Goal: Information Seeking & Learning: Learn about a topic

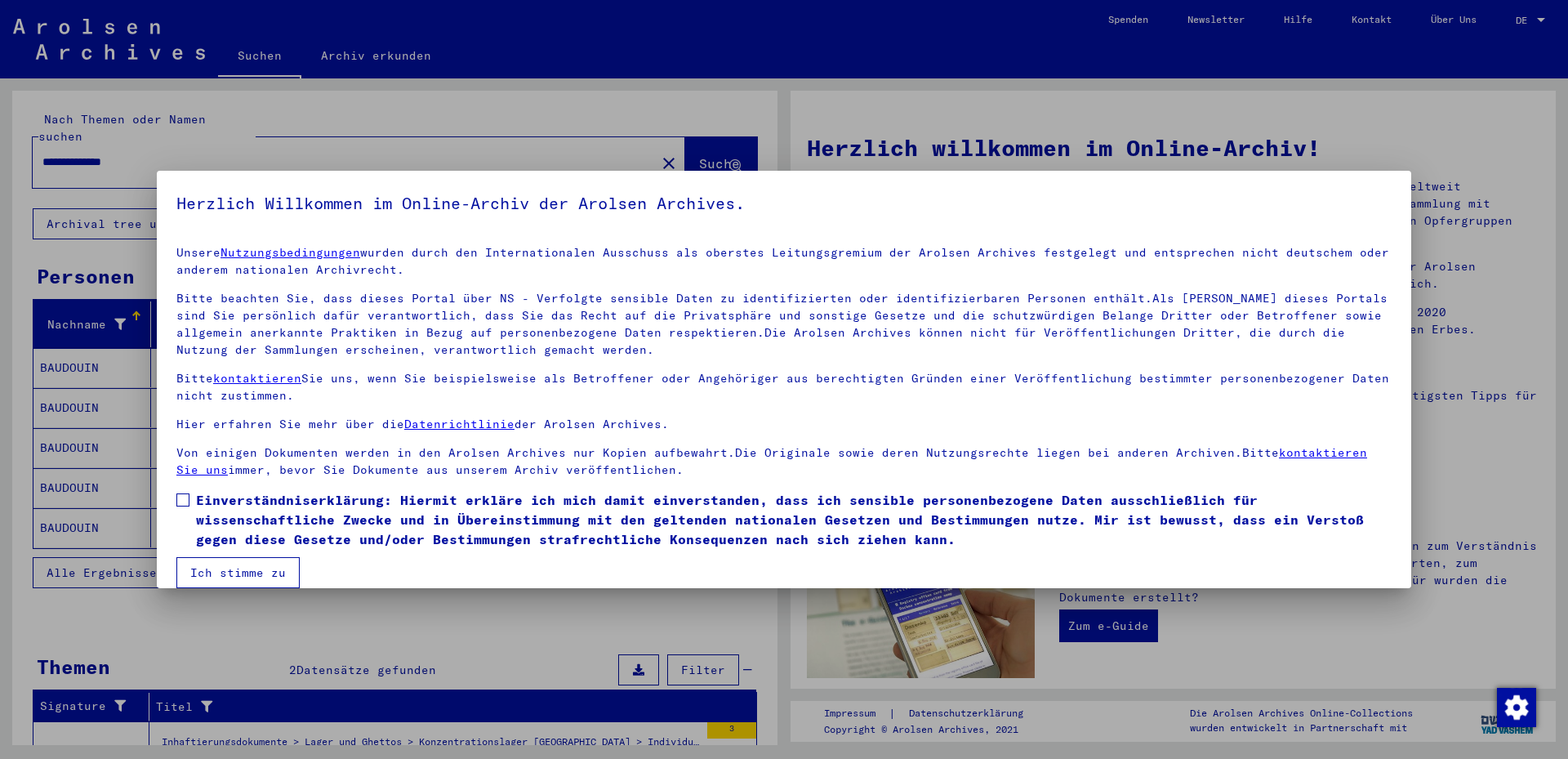
click at [244, 572] on button "Ich stimme zu" at bounding box center [238, 572] width 124 height 31
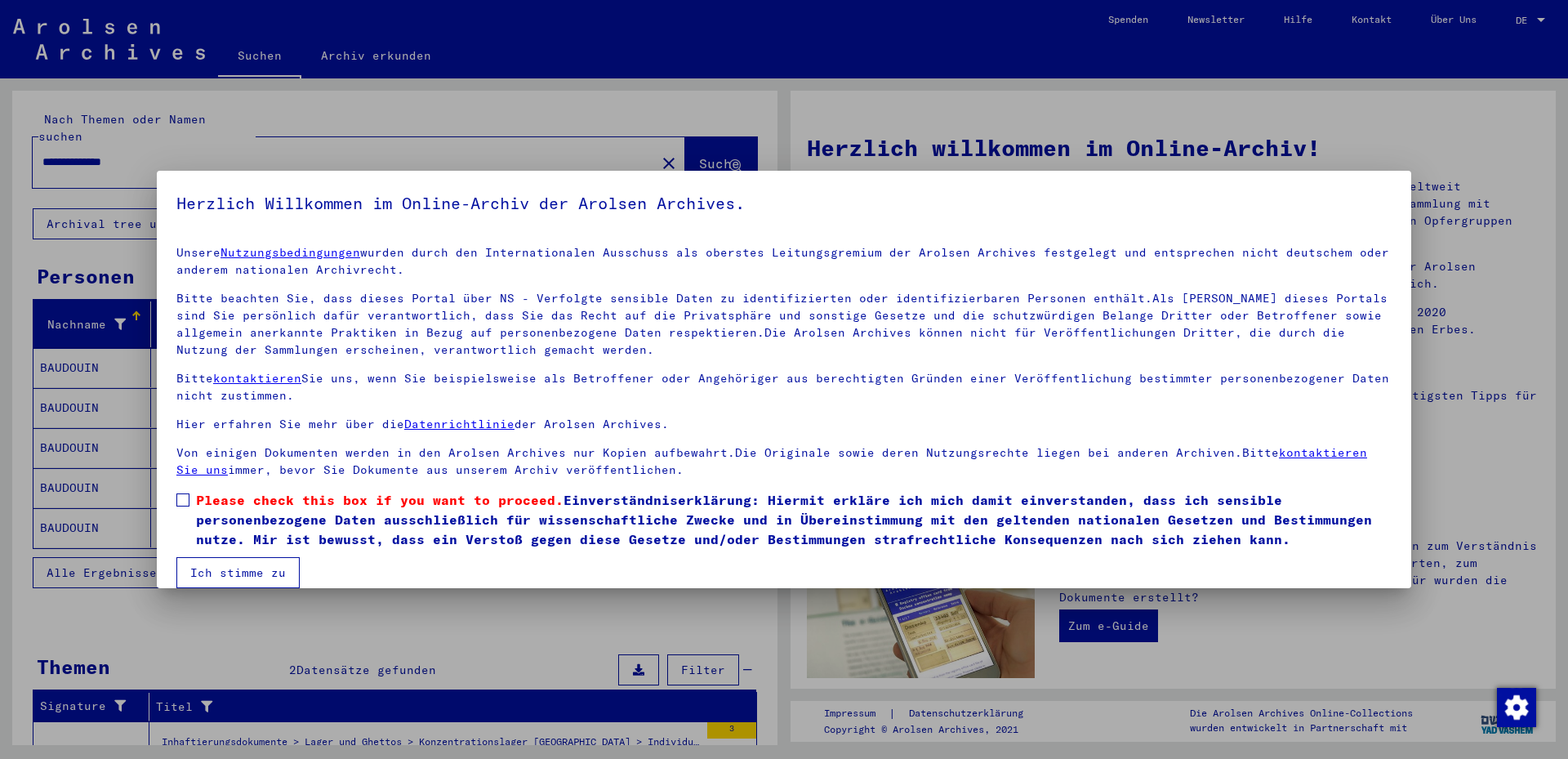
scroll to position [19, 0]
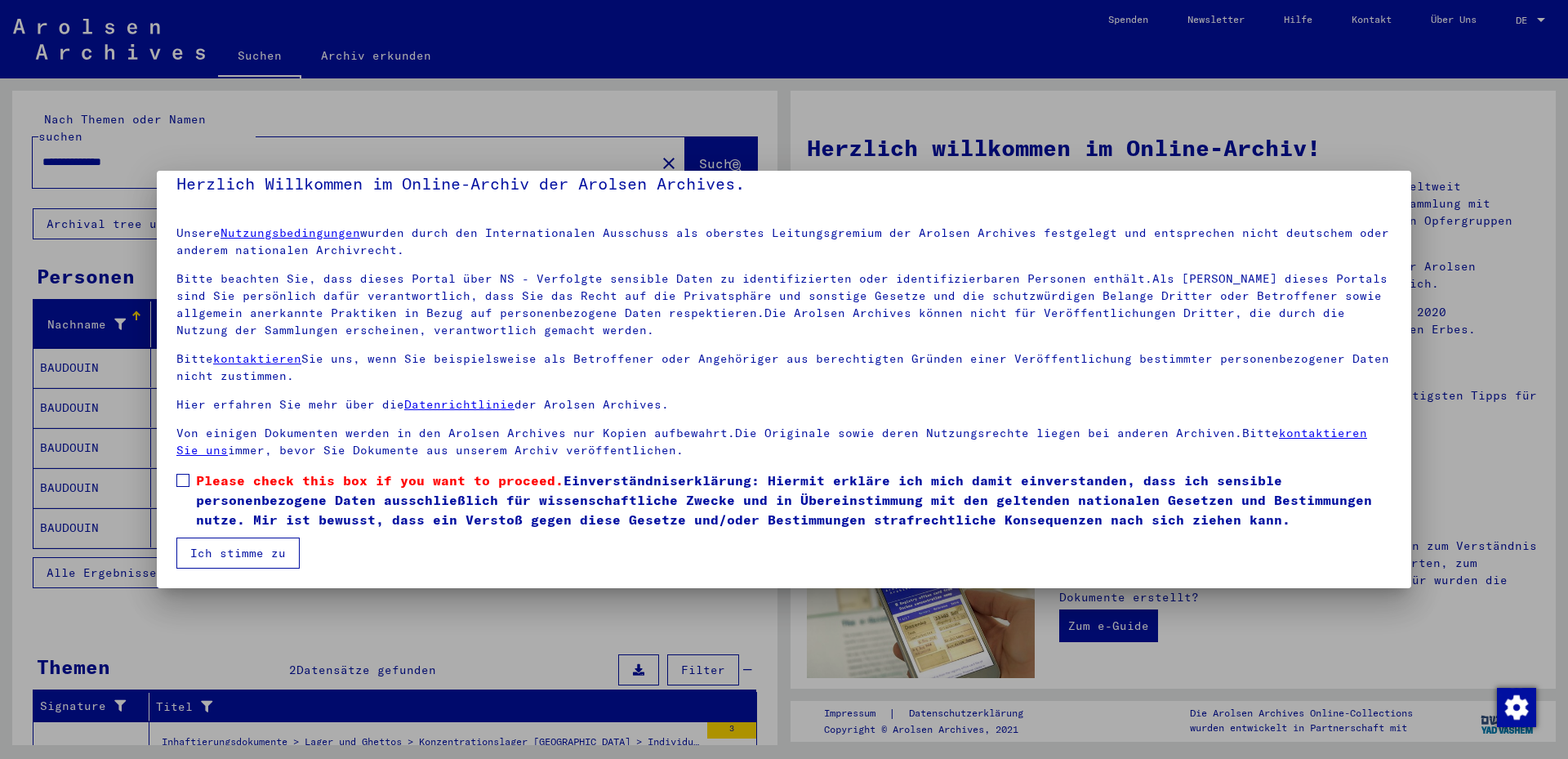
drag, startPoint x: 183, startPoint y: 479, endPoint x: 189, endPoint y: 501, distance: 22.8
click at [181, 479] on span at bounding box center [182, 480] width 13 height 13
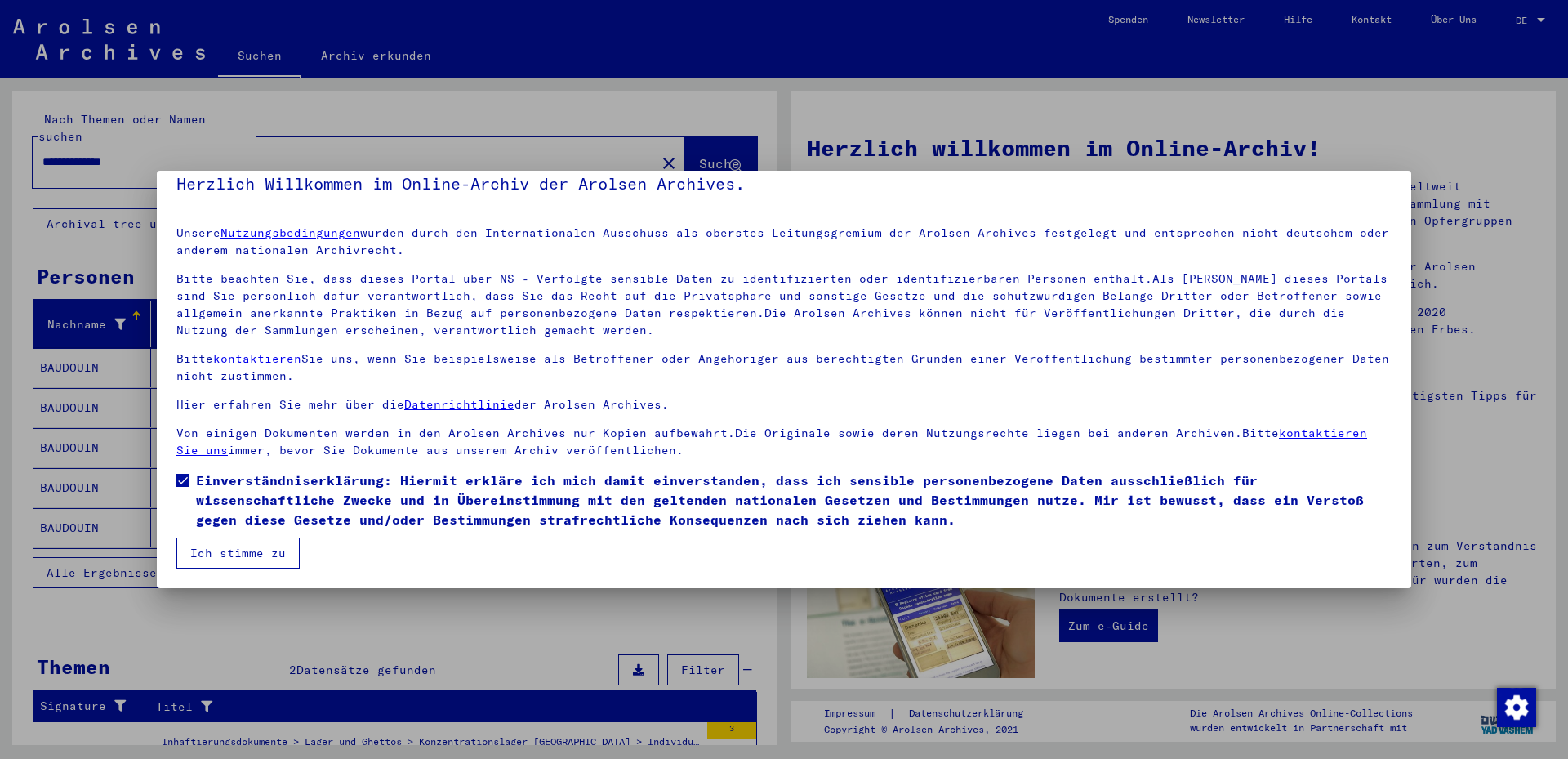
click at [235, 549] on button "Ich stimme zu" at bounding box center [238, 552] width 124 height 31
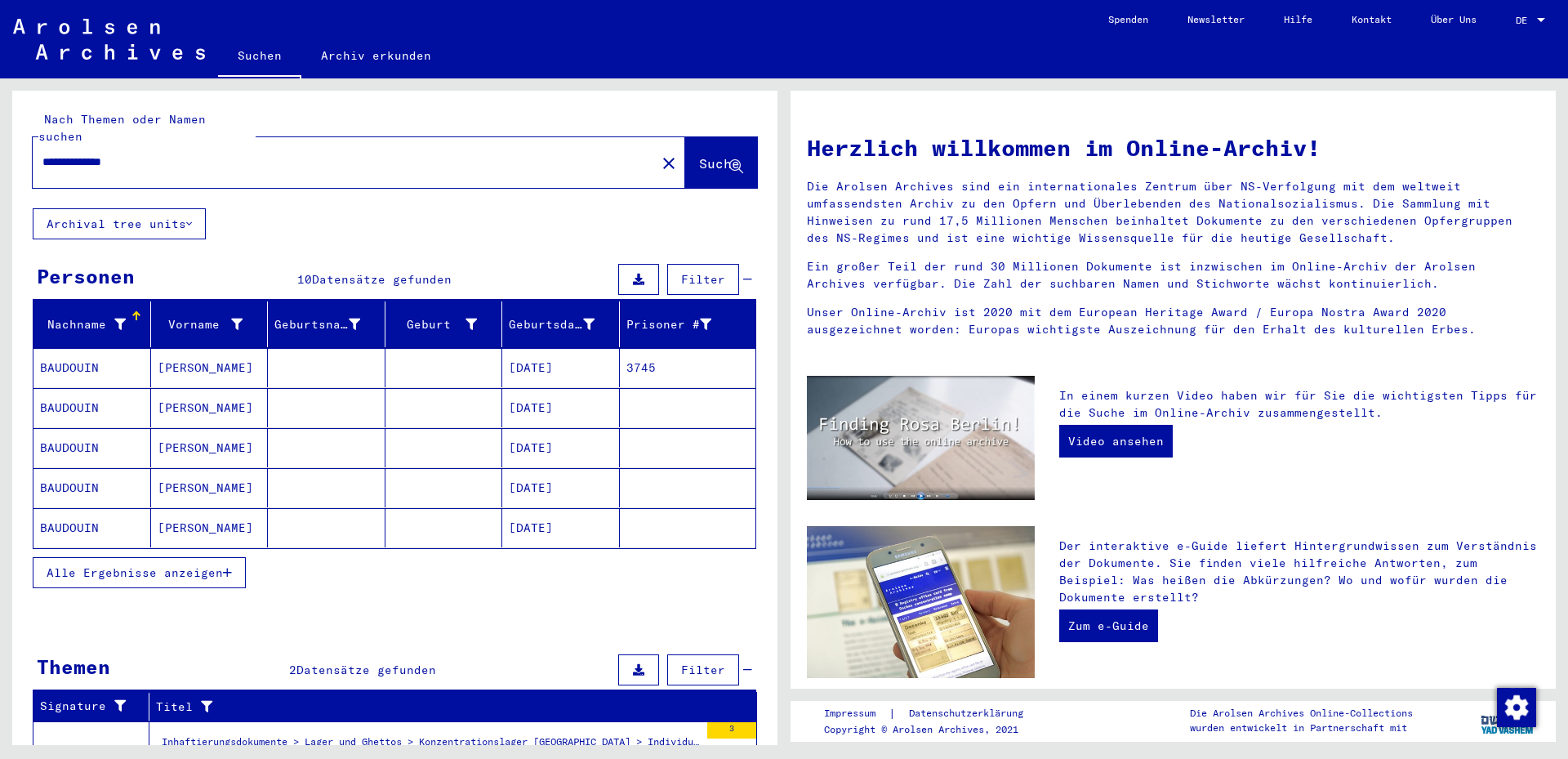
click at [551, 352] on mat-cell "[DATE]" at bounding box center [561, 367] width 117 height 39
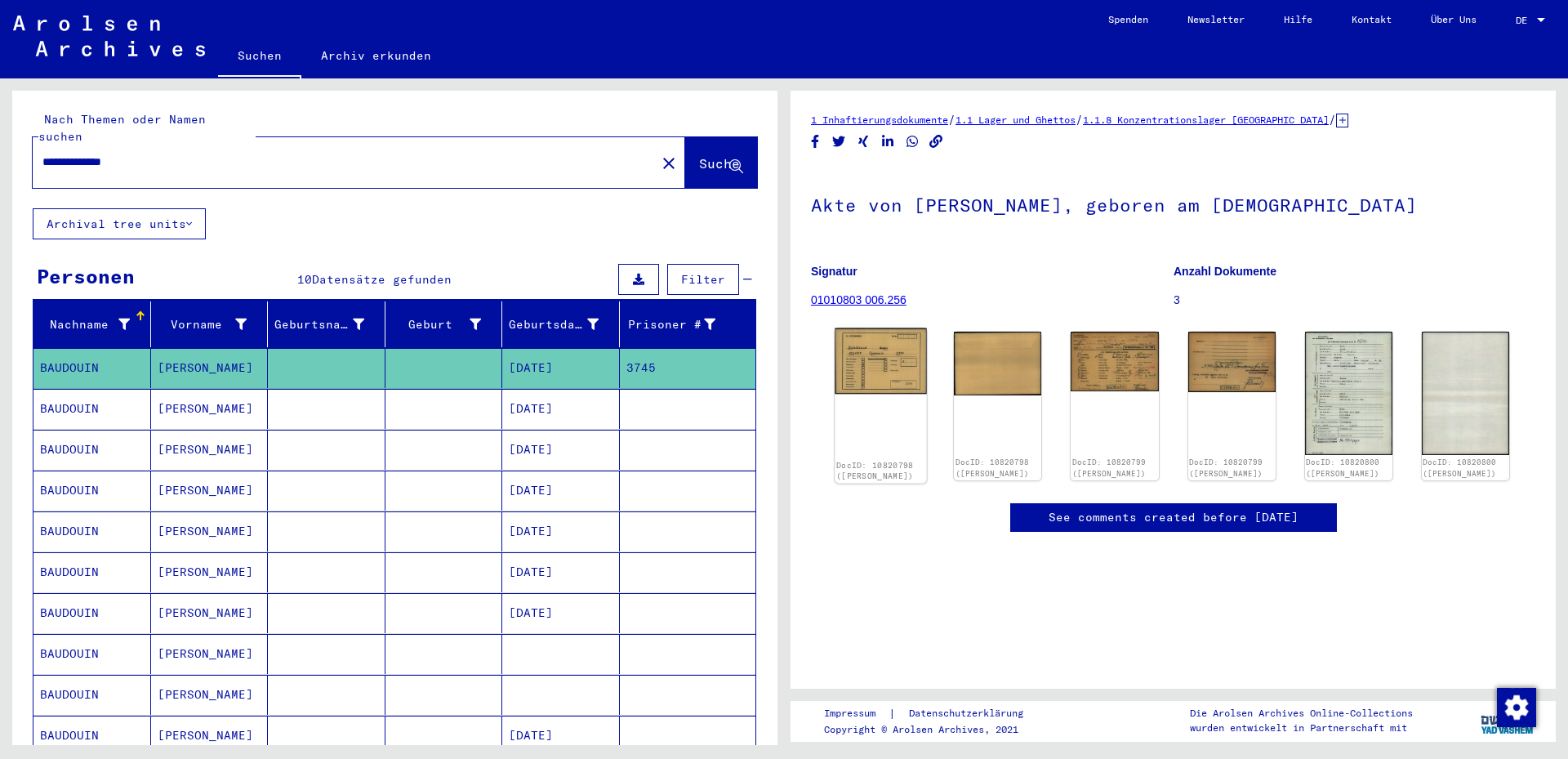
click at [882, 374] on img at bounding box center [880, 361] width 92 height 66
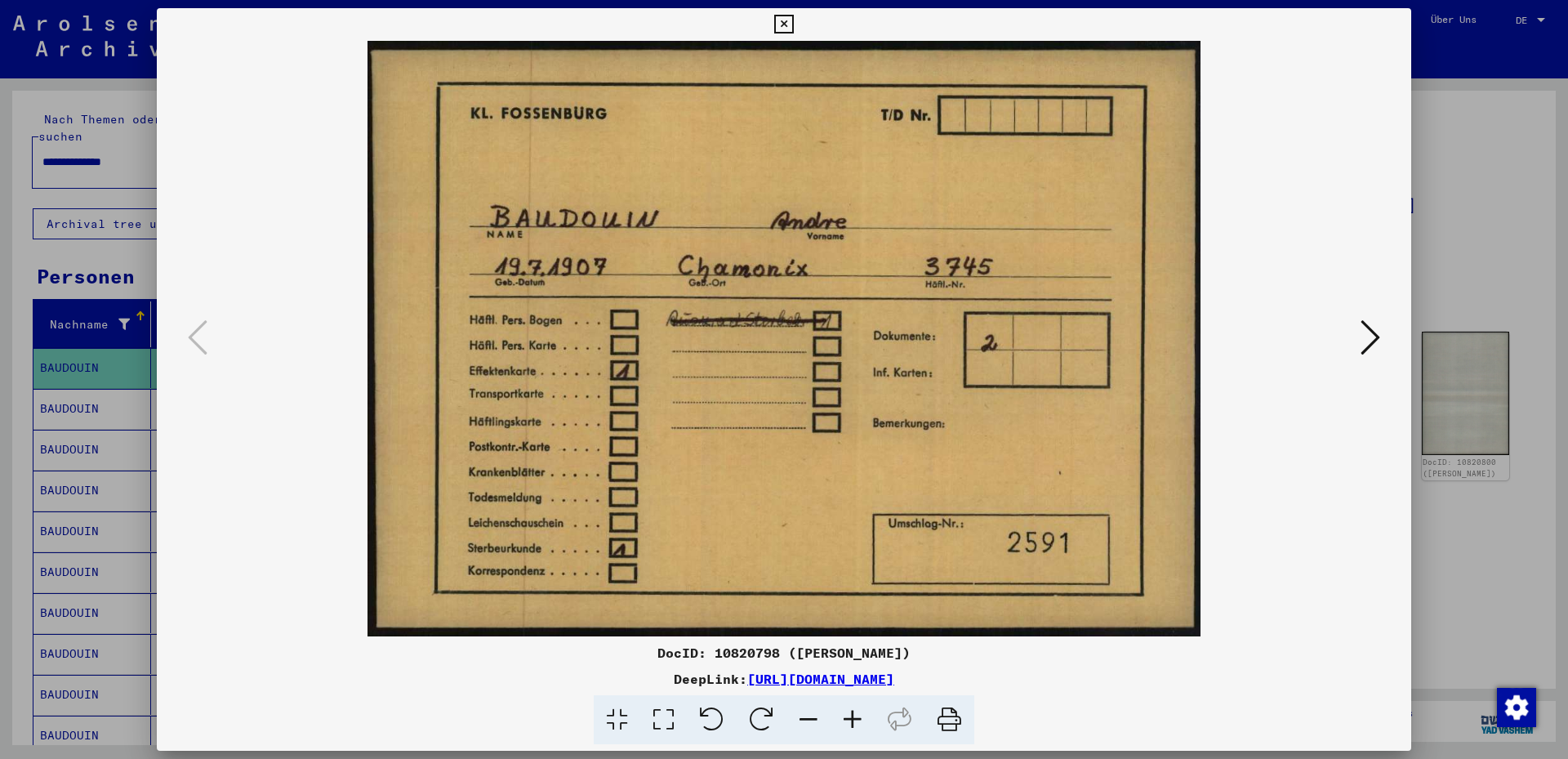
click at [1378, 344] on icon at bounding box center [1371, 337] width 19 height 39
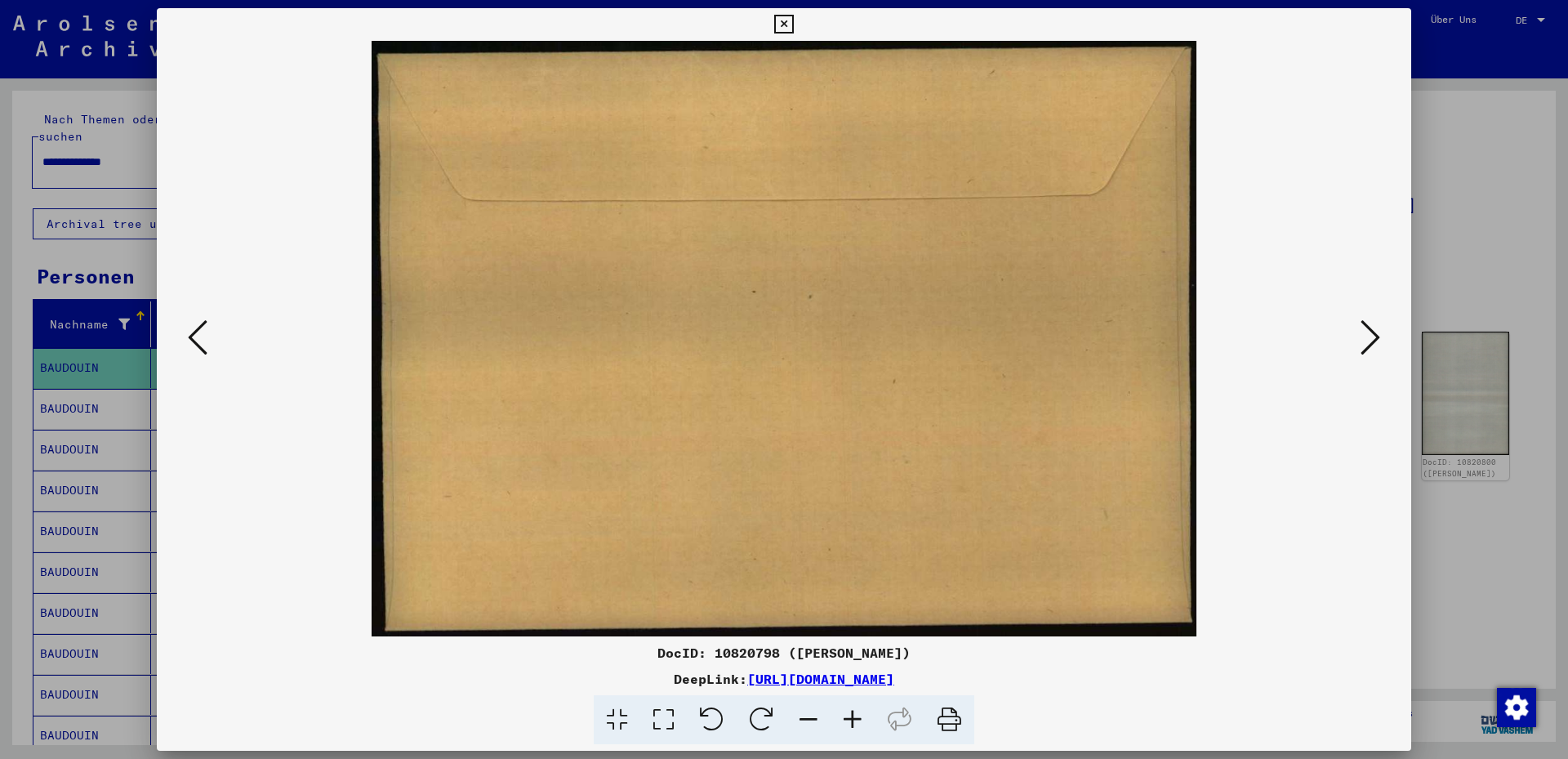
click at [1378, 344] on icon at bounding box center [1371, 337] width 19 height 39
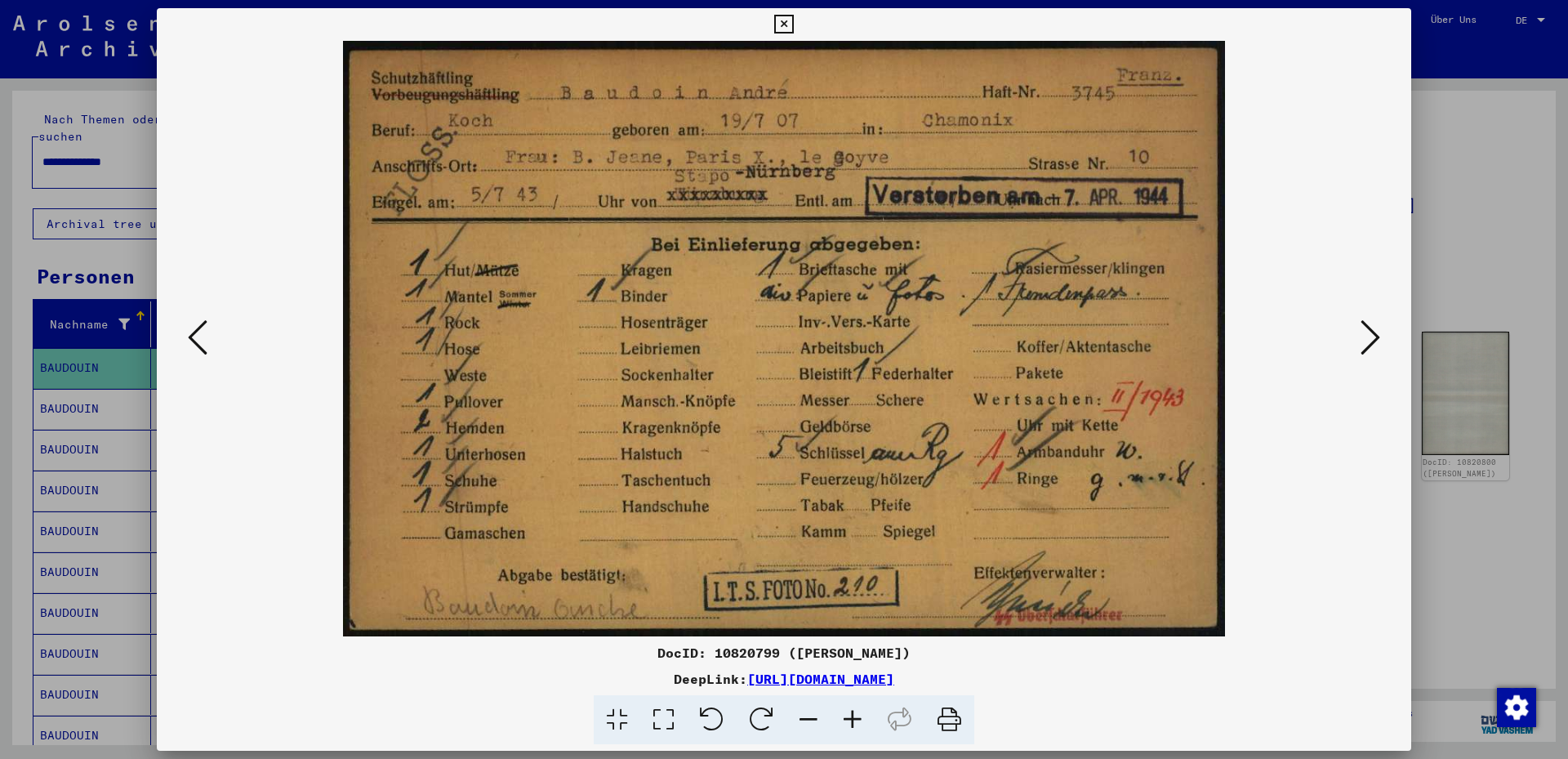
click at [1378, 344] on icon at bounding box center [1371, 337] width 19 height 39
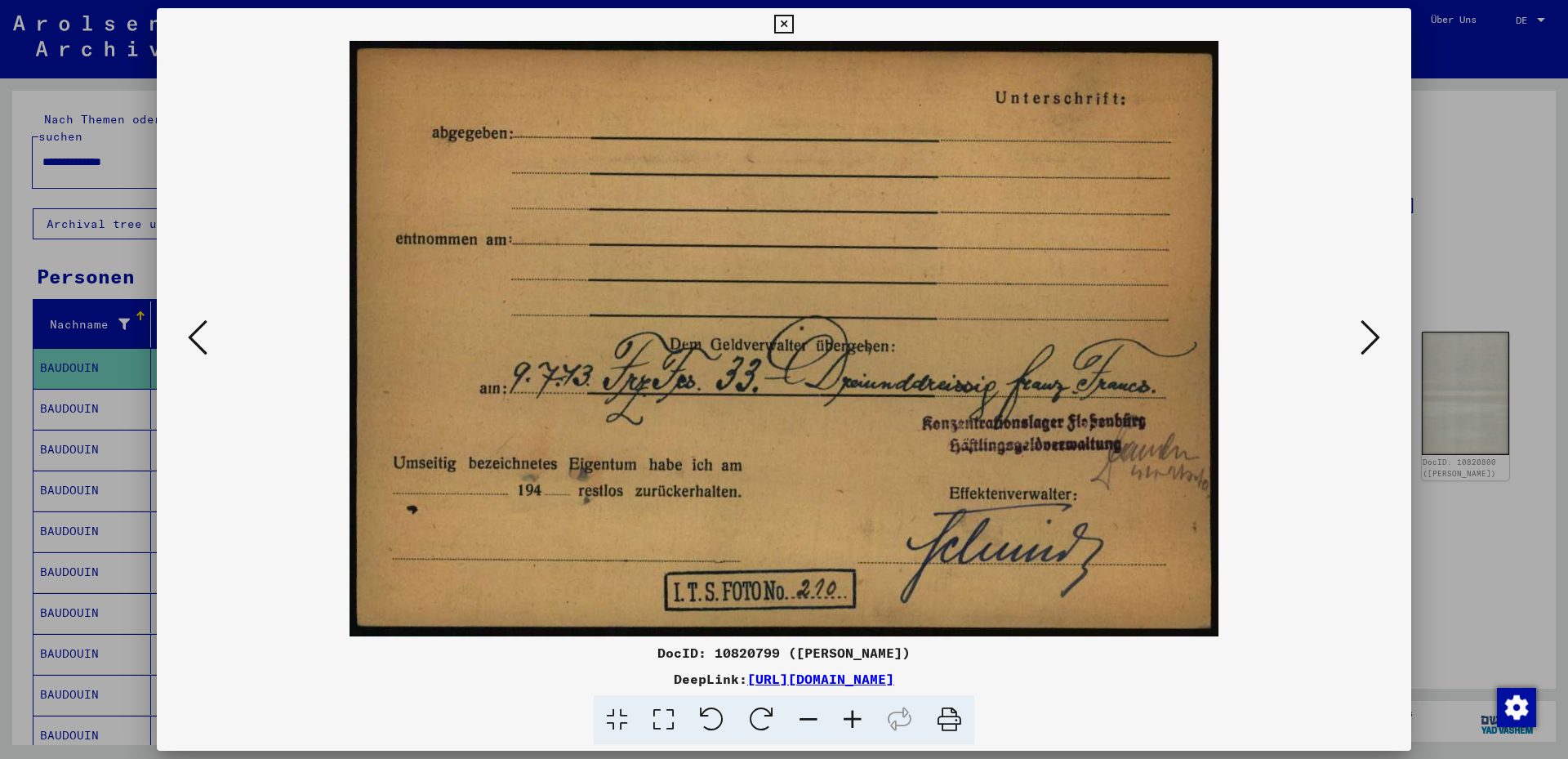
click at [1378, 344] on icon at bounding box center [1371, 337] width 19 height 39
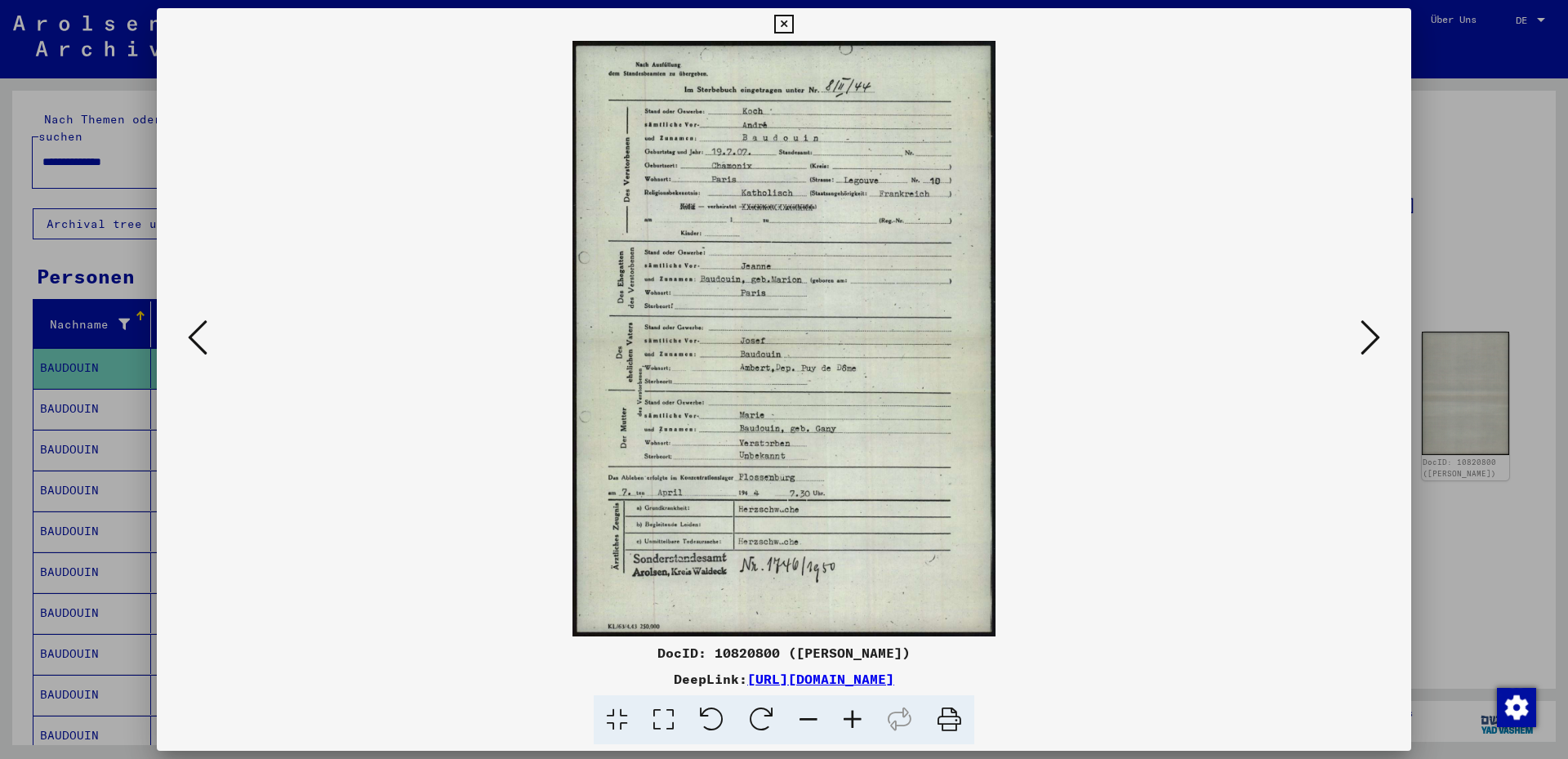
click at [1378, 344] on icon at bounding box center [1371, 337] width 19 height 39
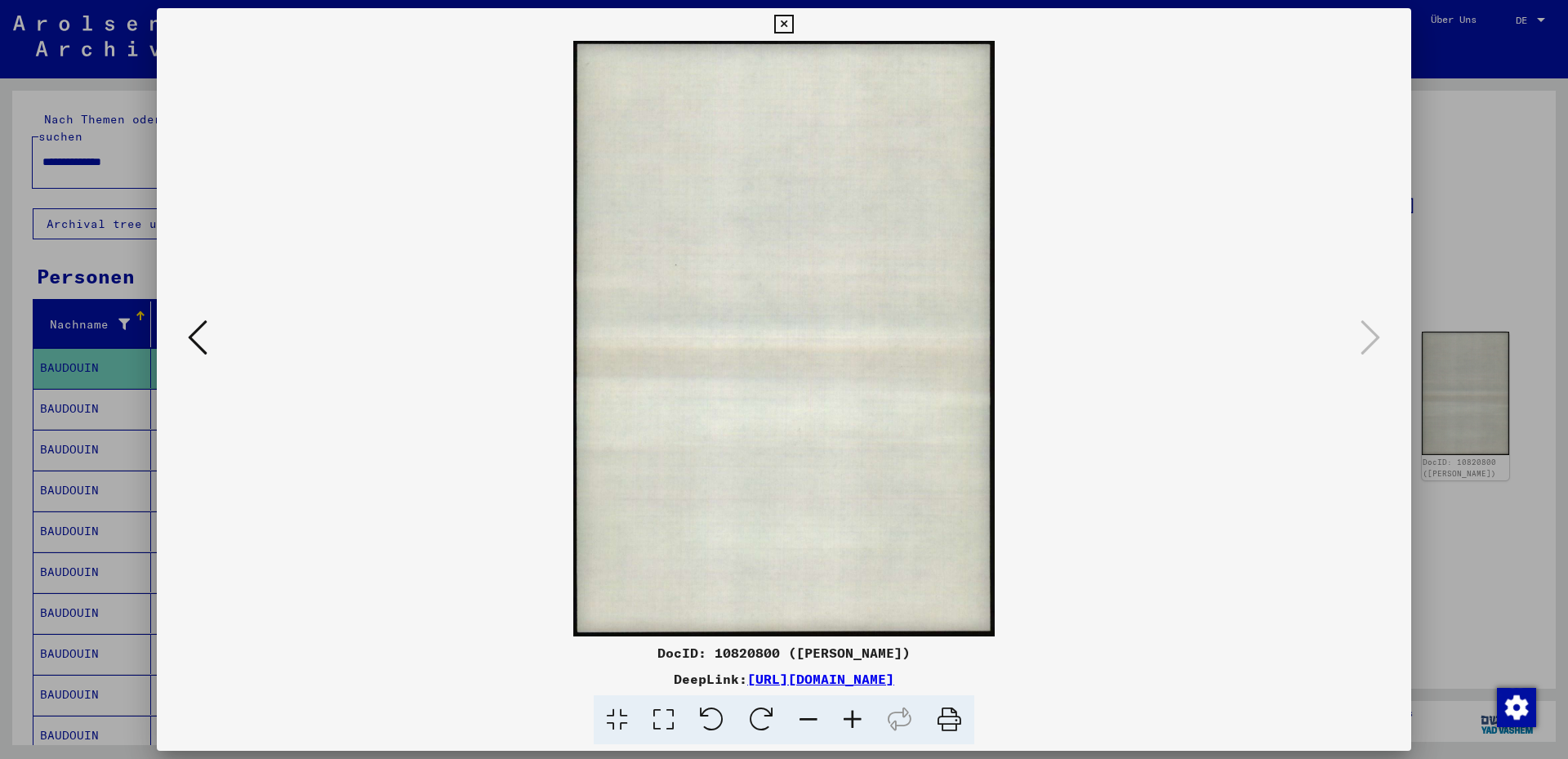
click at [776, 24] on icon at bounding box center [783, 25] width 18 height 19
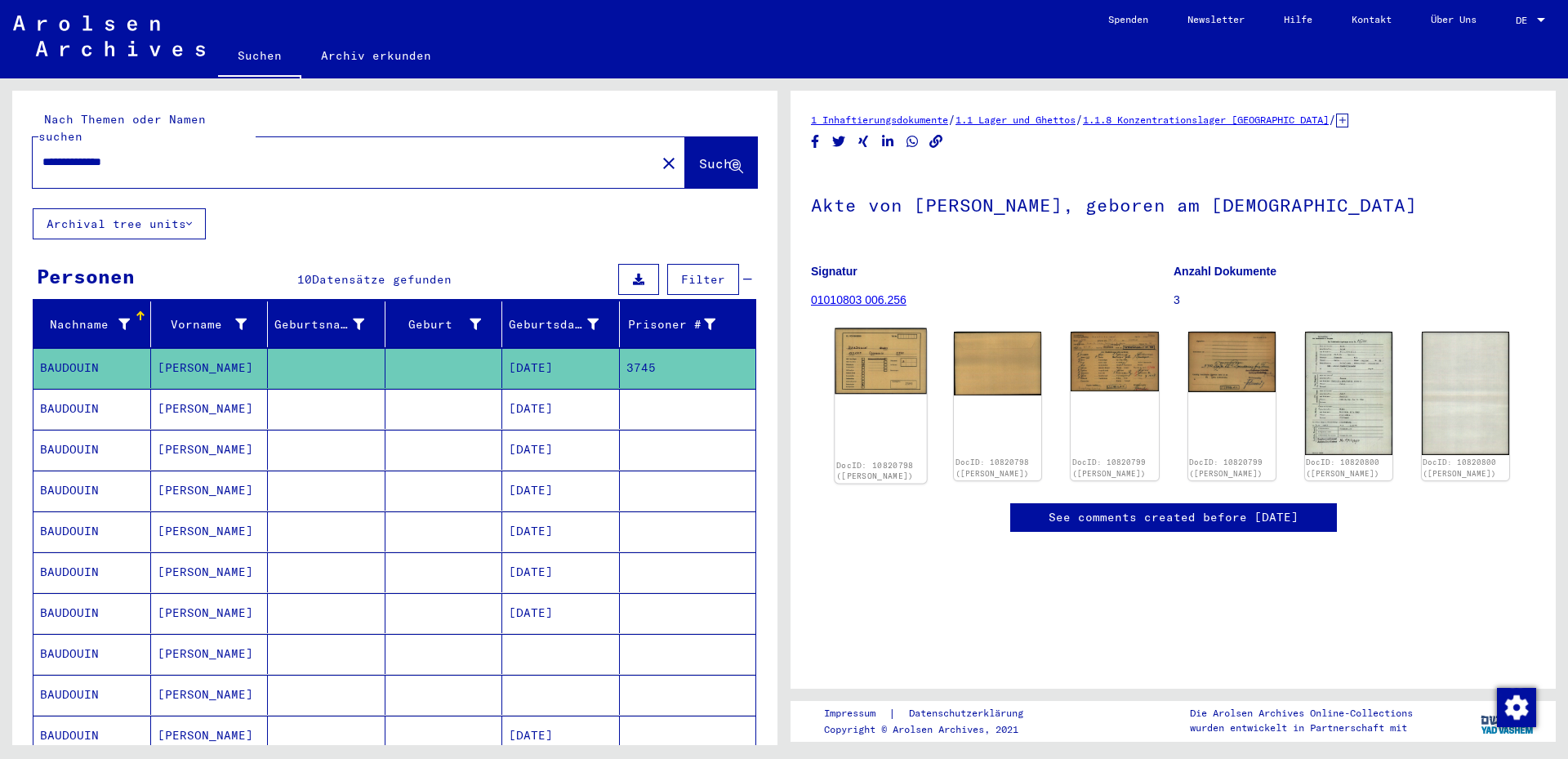
click at [881, 372] on img at bounding box center [880, 361] width 92 height 66
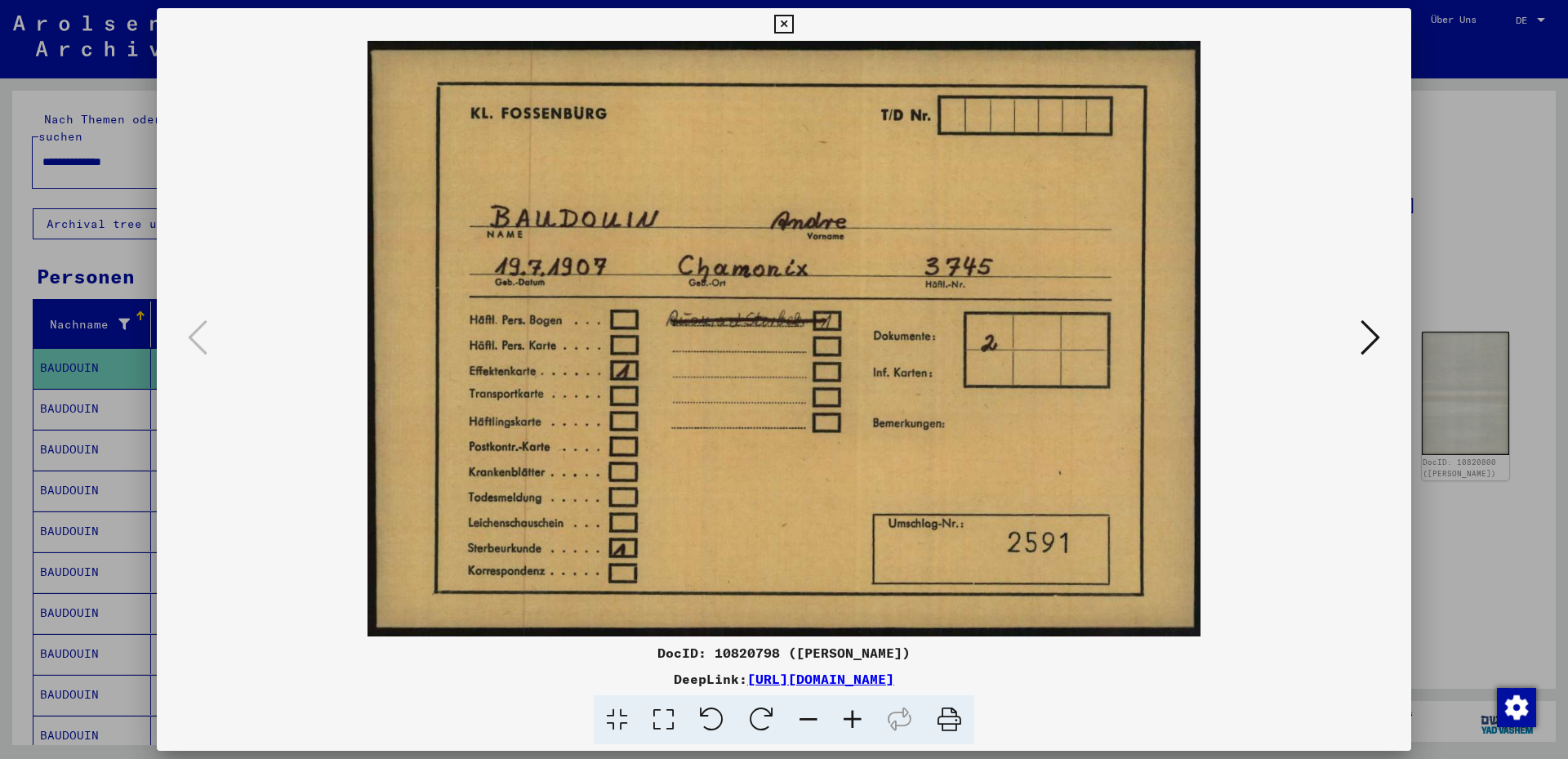
click at [1385, 339] on button at bounding box center [1371, 338] width 30 height 46
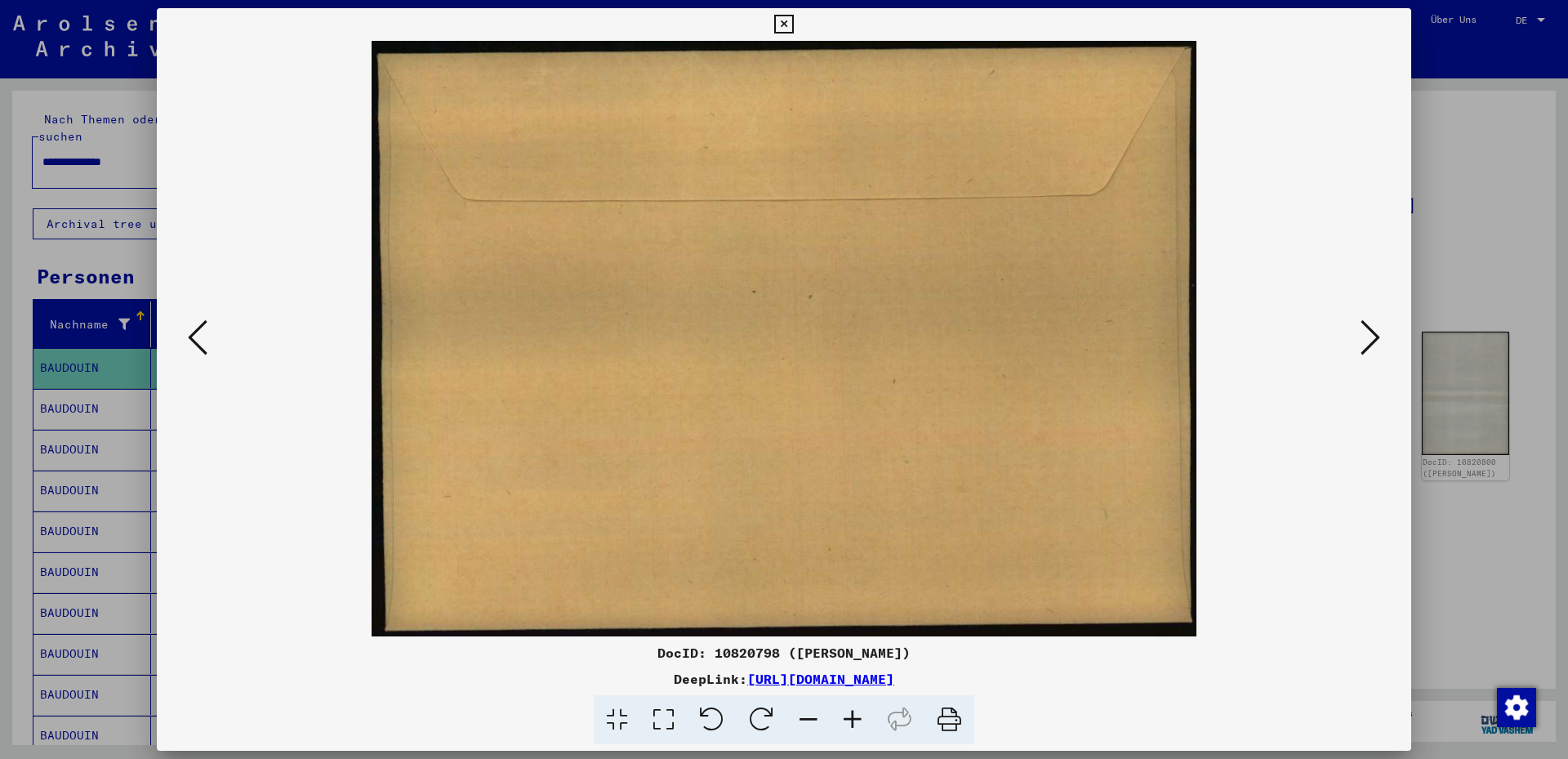
click at [1366, 340] on icon at bounding box center [1371, 337] width 19 height 39
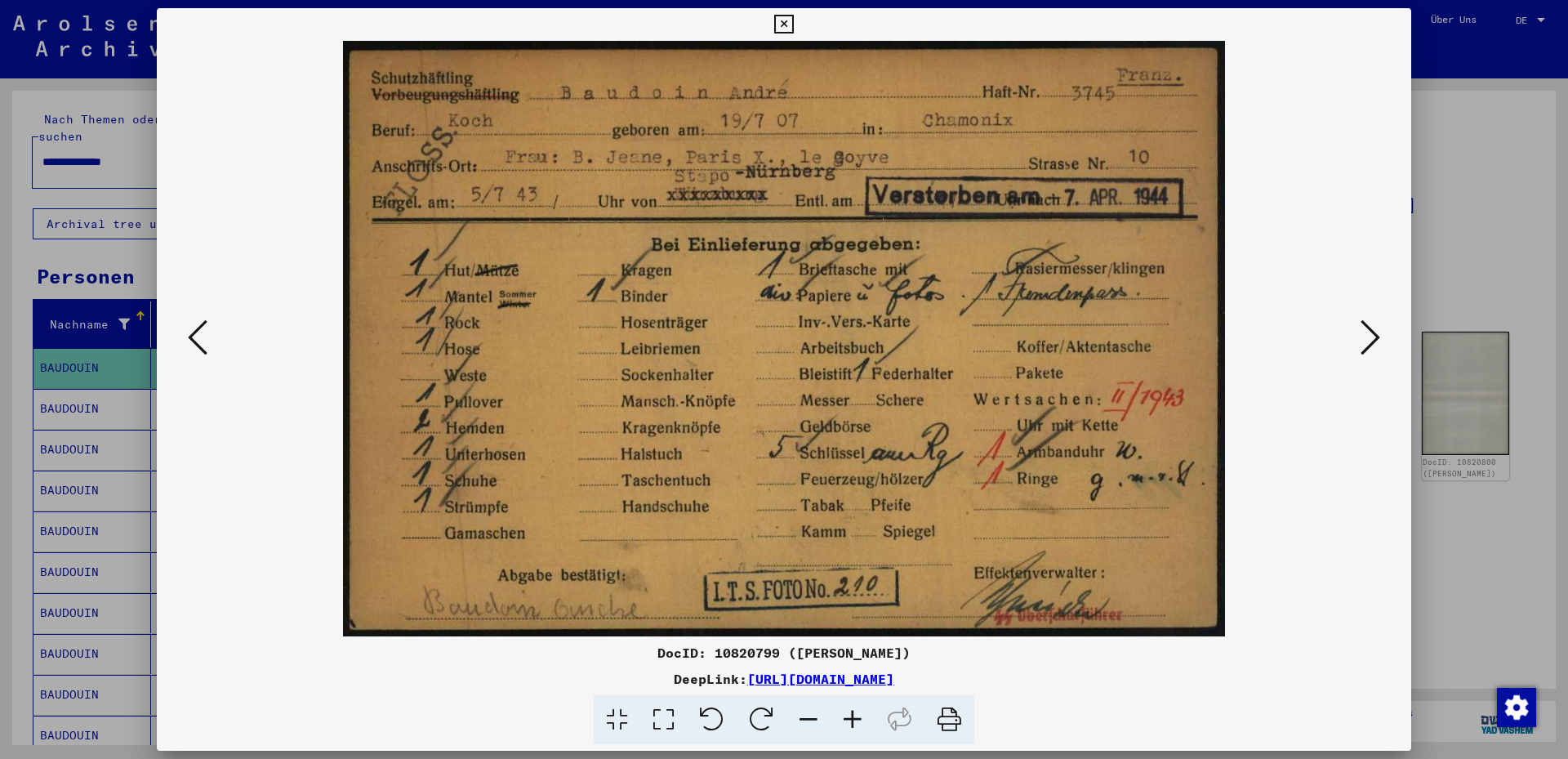
click at [1372, 337] on icon at bounding box center [1371, 337] width 19 height 39
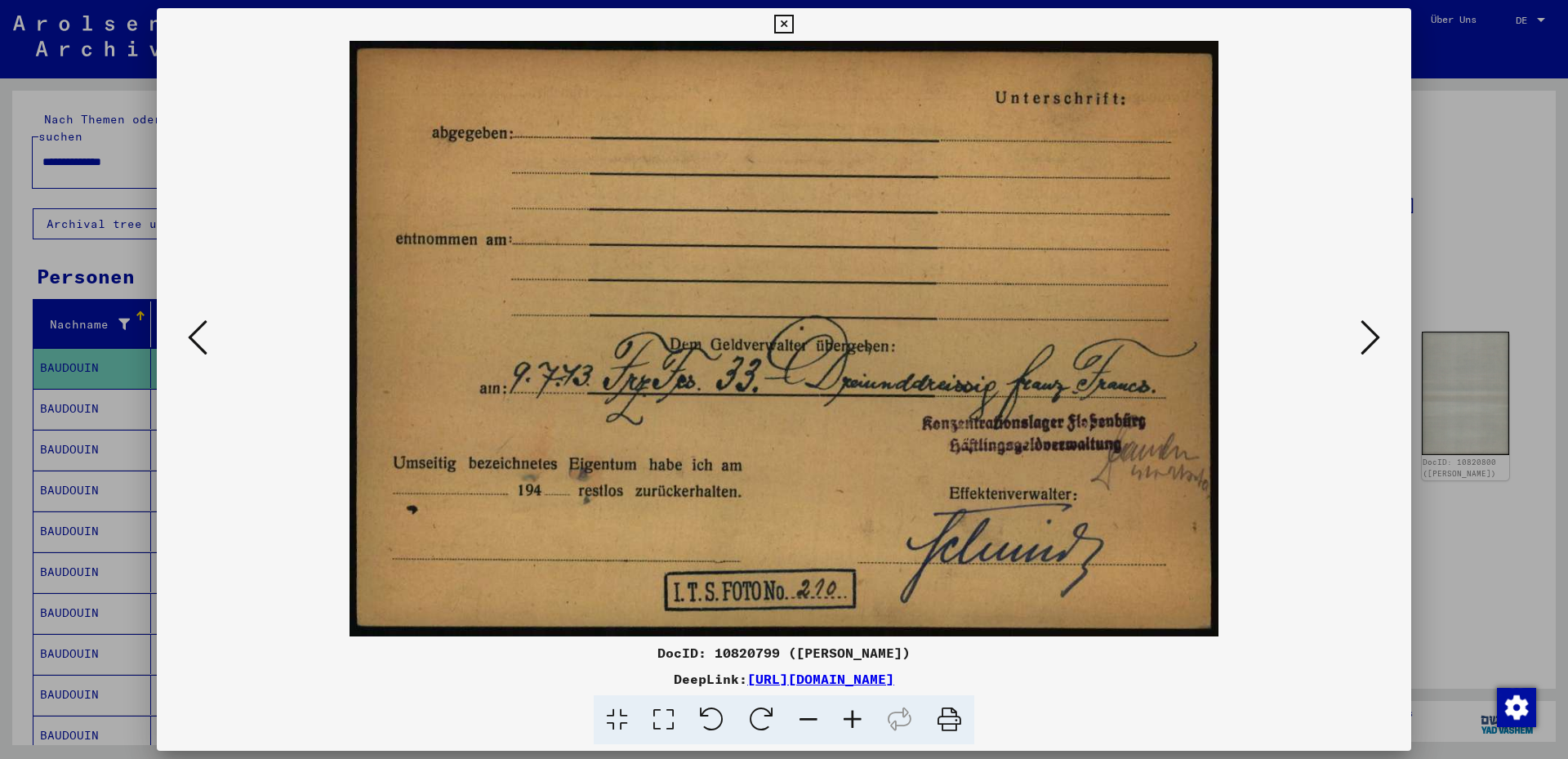
click at [786, 21] on icon at bounding box center [783, 25] width 18 height 19
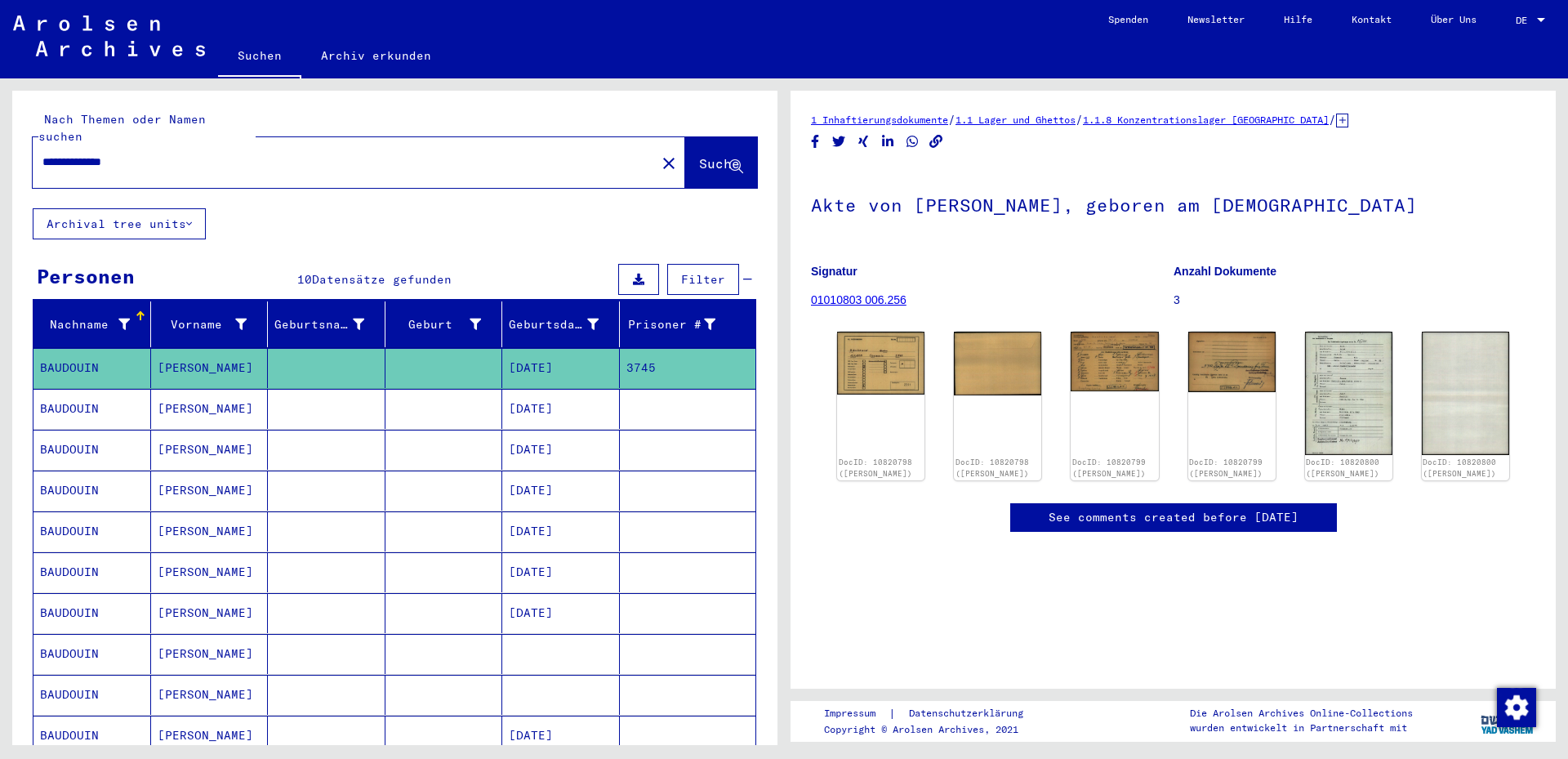
click at [529, 511] on mat-cell "[DATE]" at bounding box center [561, 531] width 117 height 40
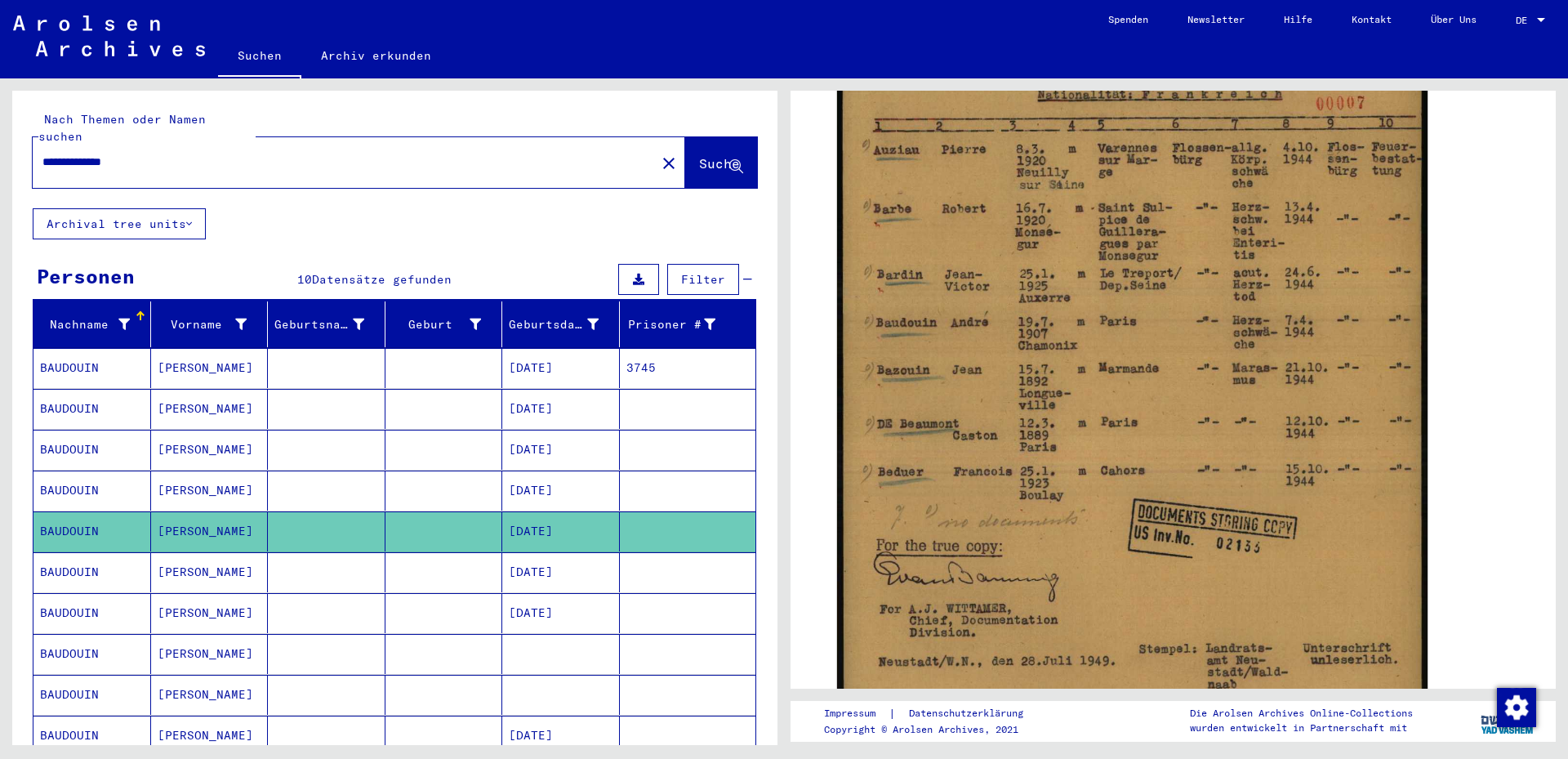
scroll to position [399, 0]
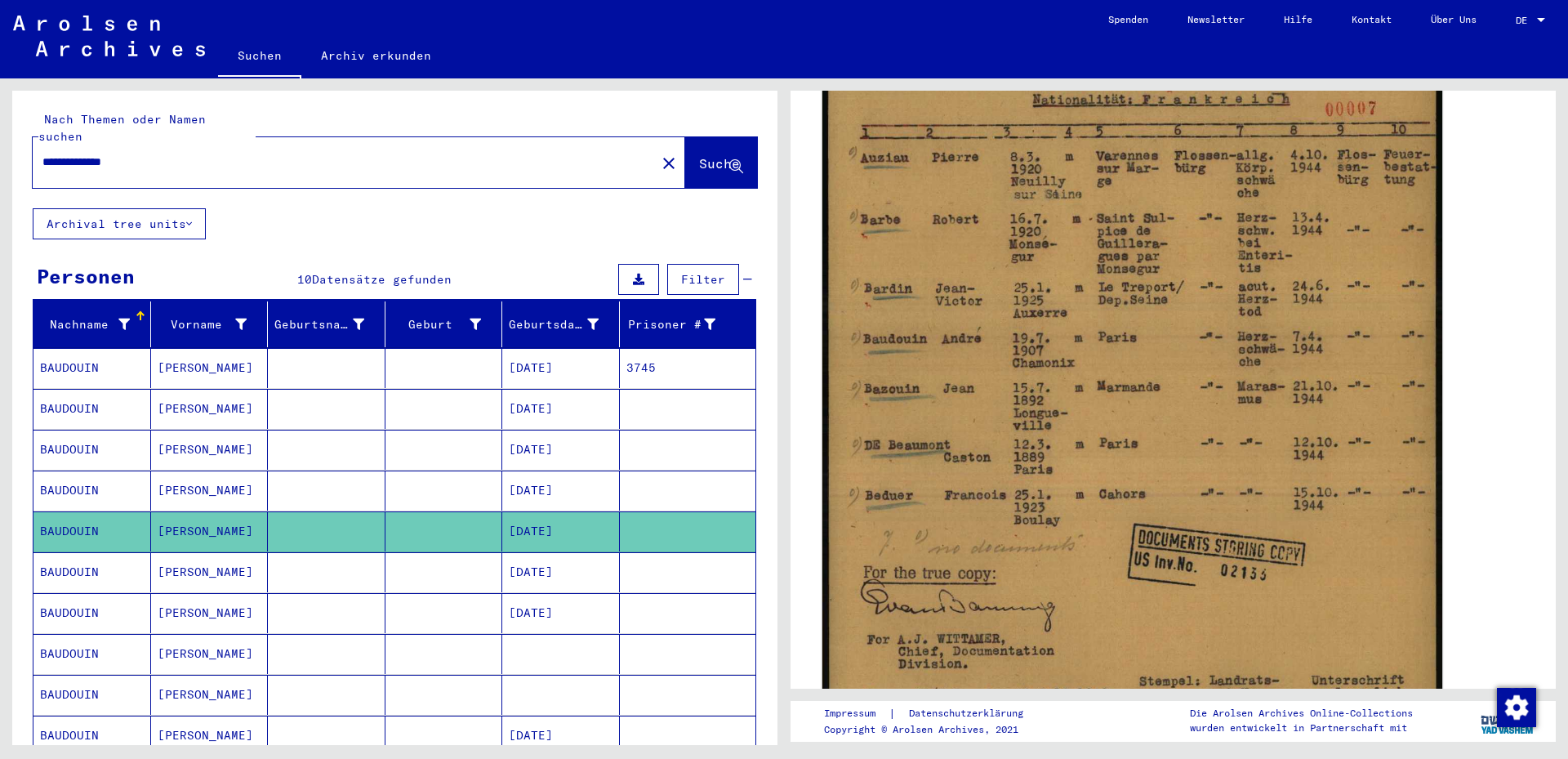
drag, startPoint x: 1103, startPoint y: 380, endPoint x: 1102, endPoint y: 303, distance: 77.0
click at [1102, 303] on img at bounding box center [1132, 394] width 620 height 896
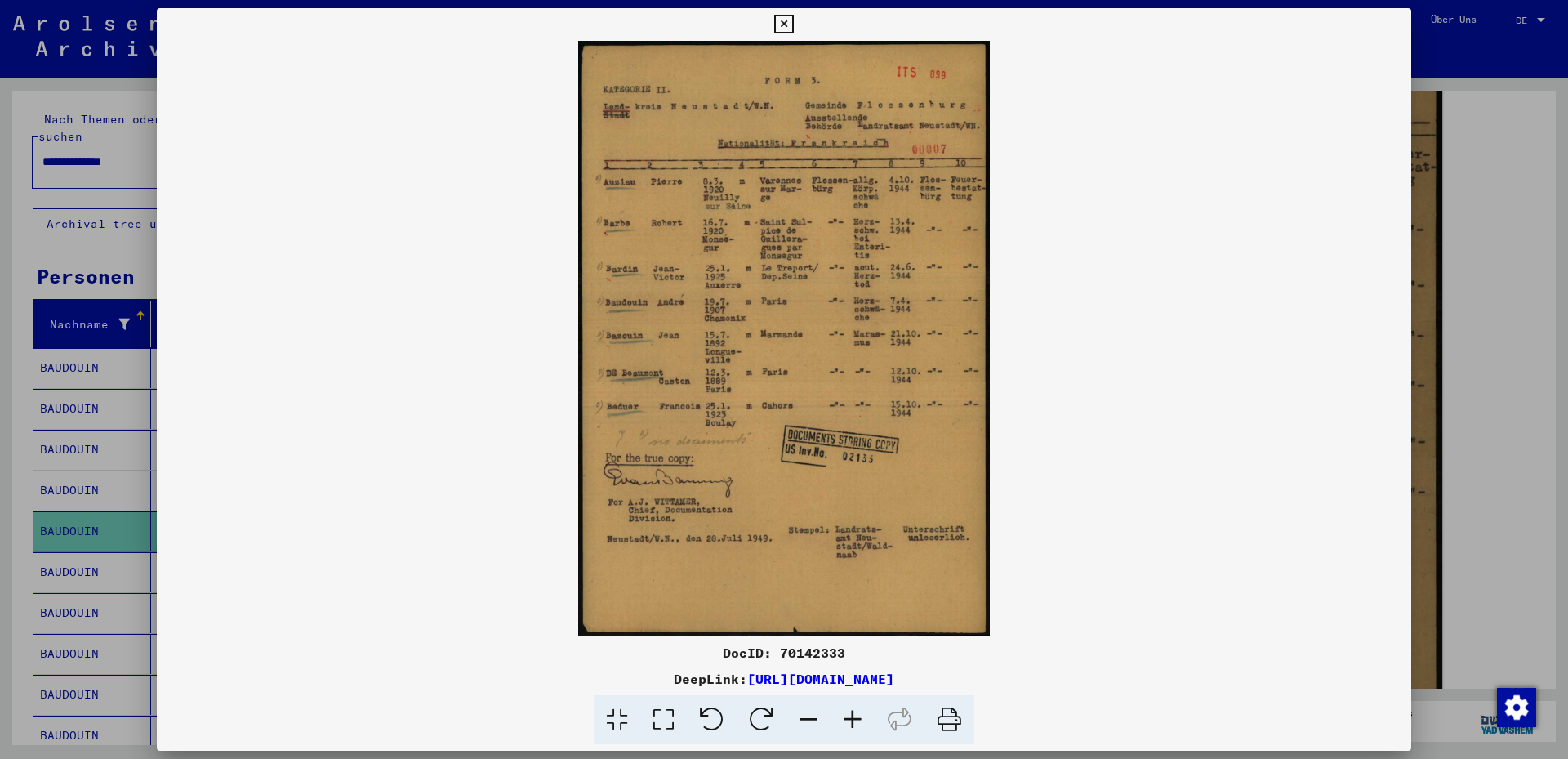
scroll to position [398, 0]
